Goal: Information Seeking & Learning: Compare options

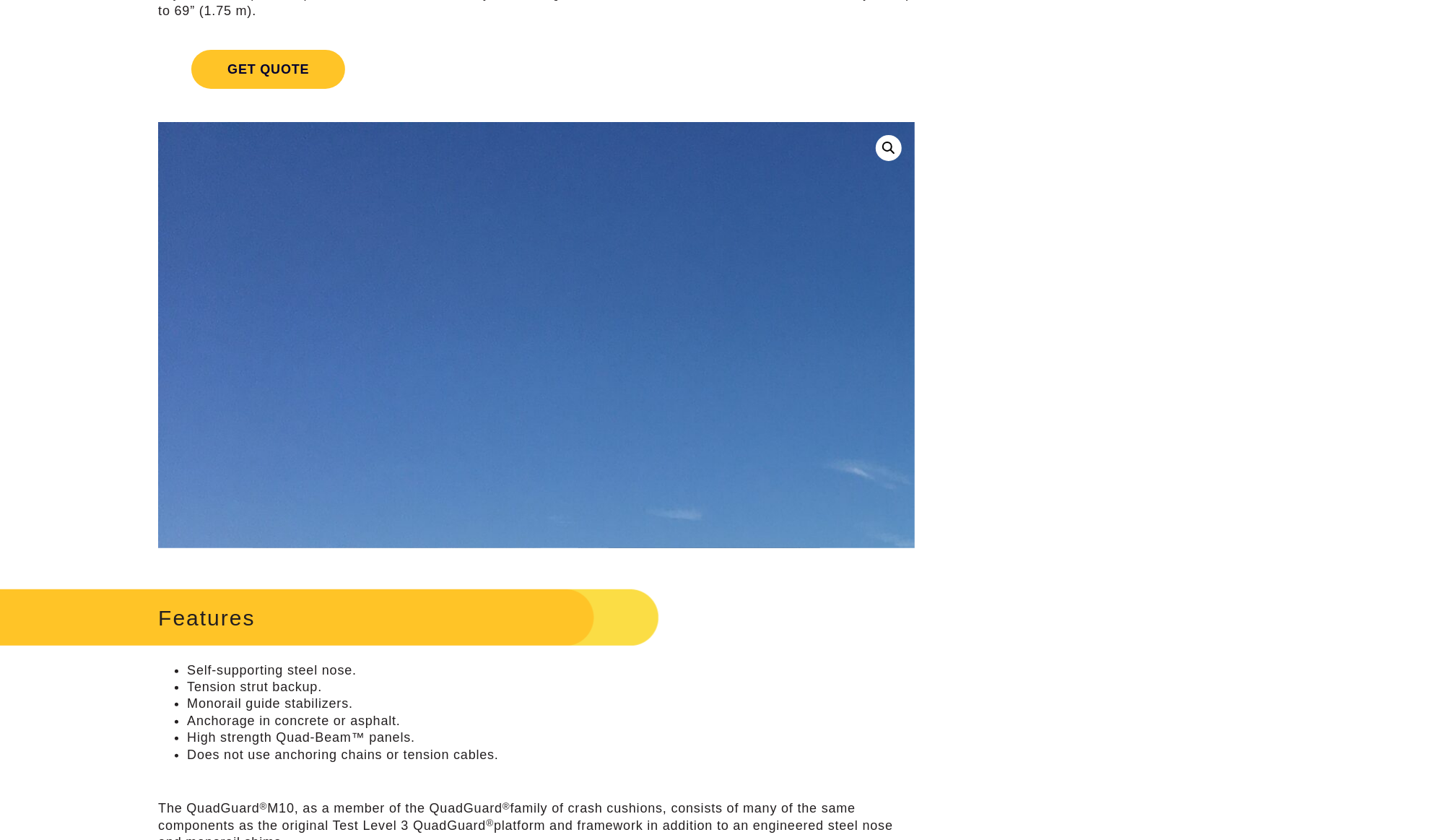
scroll to position [252, 0]
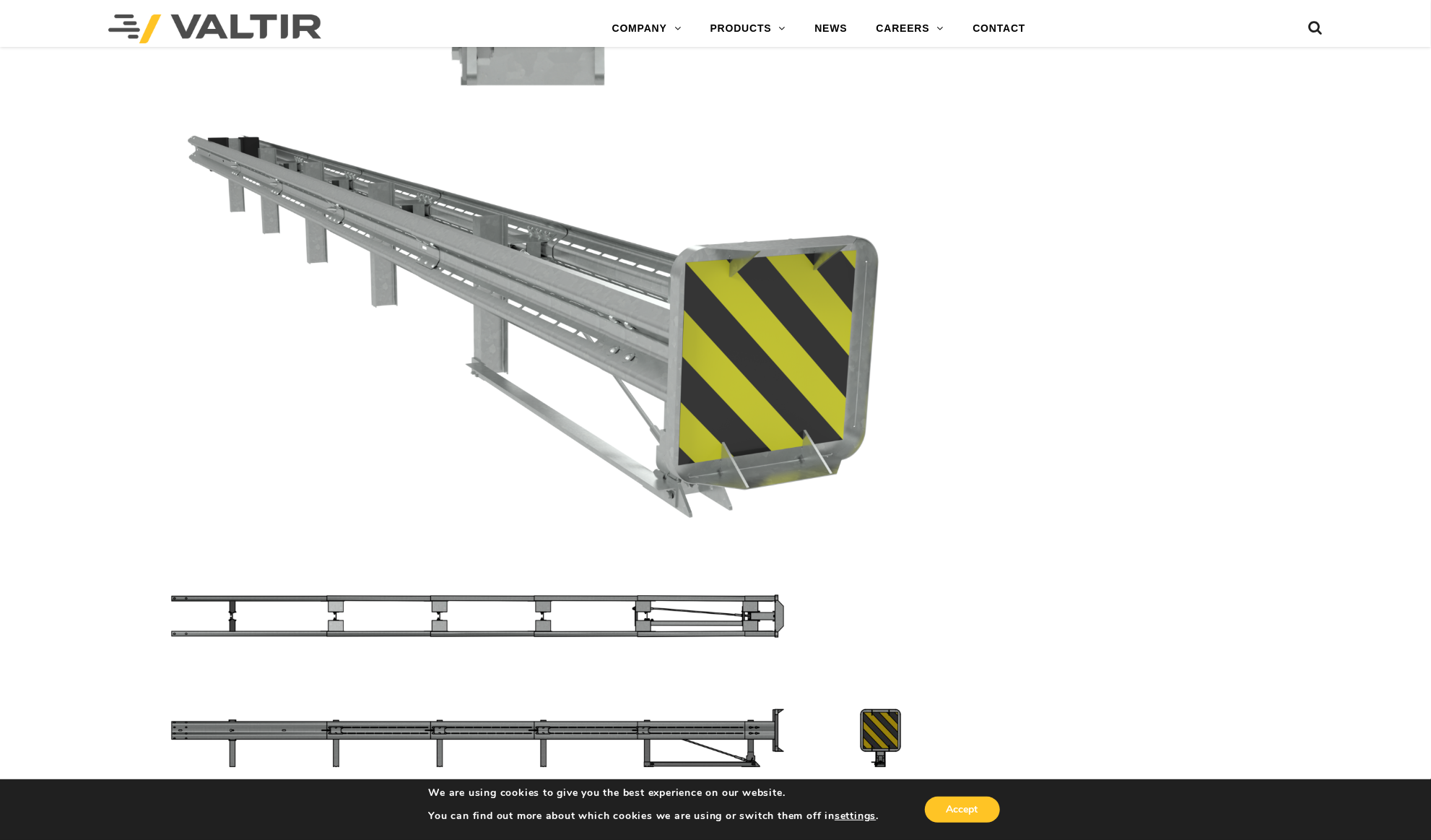
scroll to position [4497, 0]
